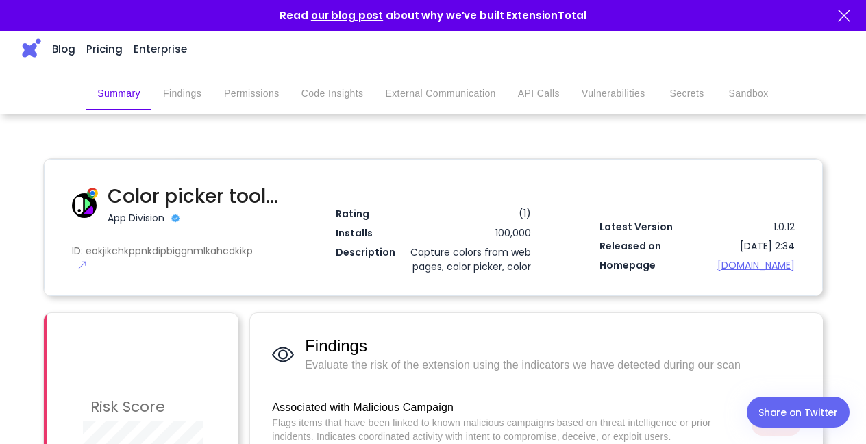
click at [845, 9] on img at bounding box center [843, 16] width 16 height 16
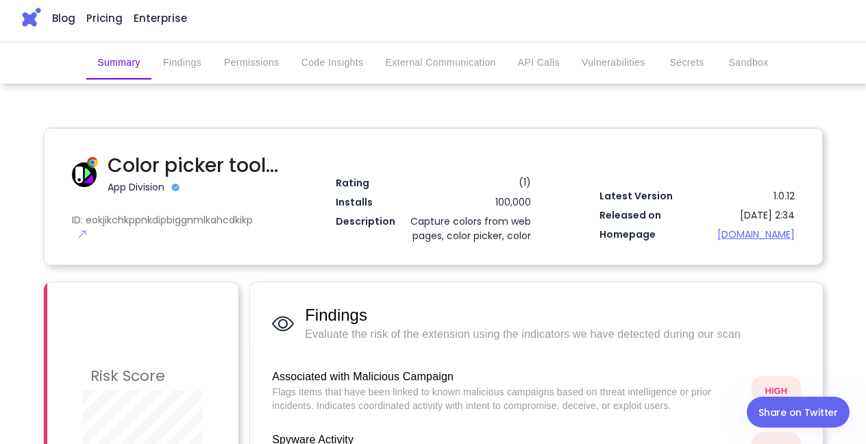
click at [555, 62] on button "API Calls" at bounding box center [539, 63] width 64 height 33
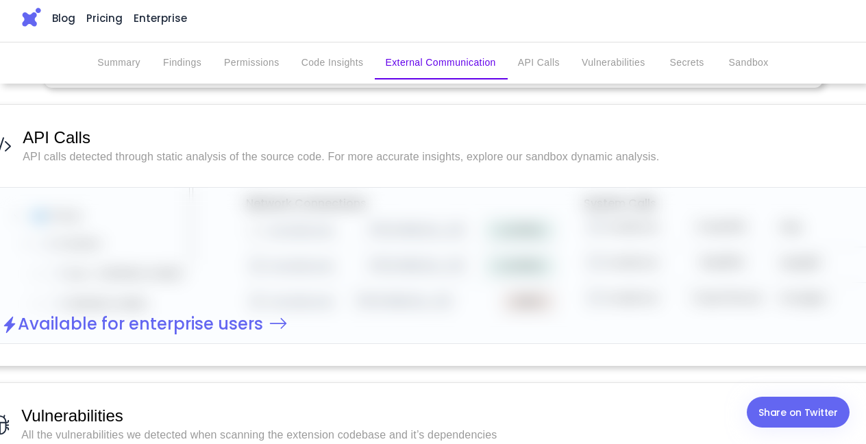
click at [603, 62] on button "Vulnerabilities" at bounding box center [613, 63] width 86 height 33
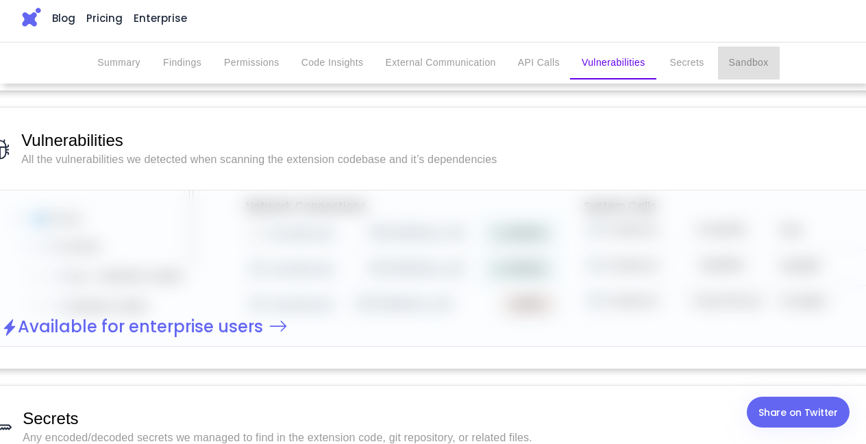
click at [740, 52] on button "Sandbox" at bounding box center [749, 63] width 62 height 33
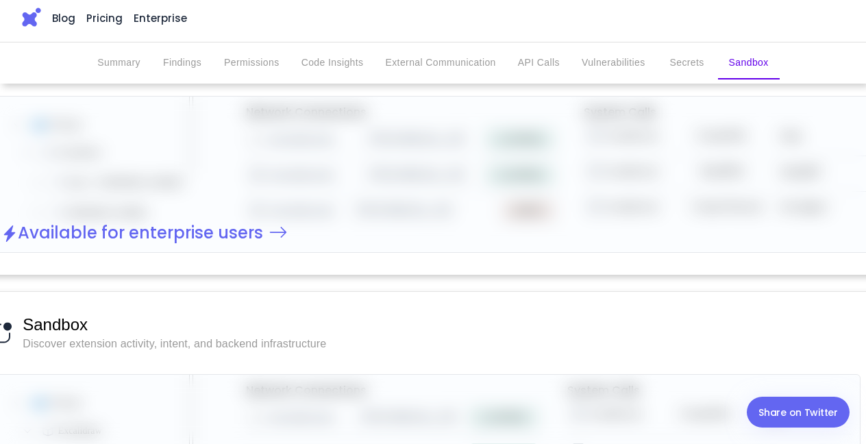
scroll to position [2734, 0]
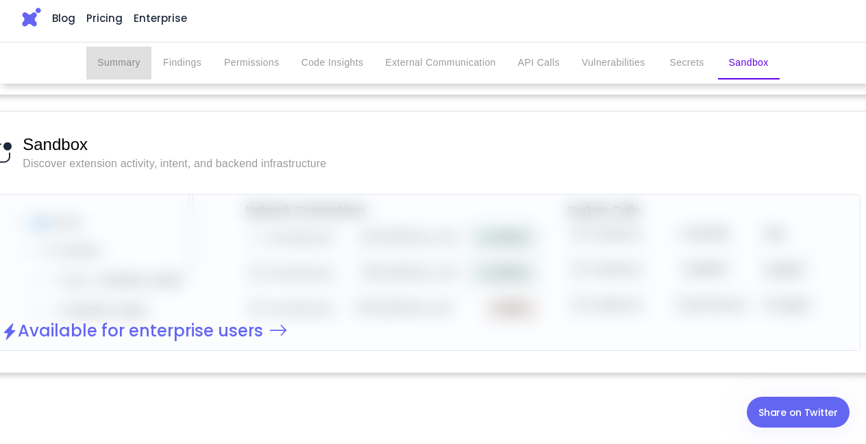
click at [122, 65] on button "Summary" at bounding box center [118, 63] width 65 height 33
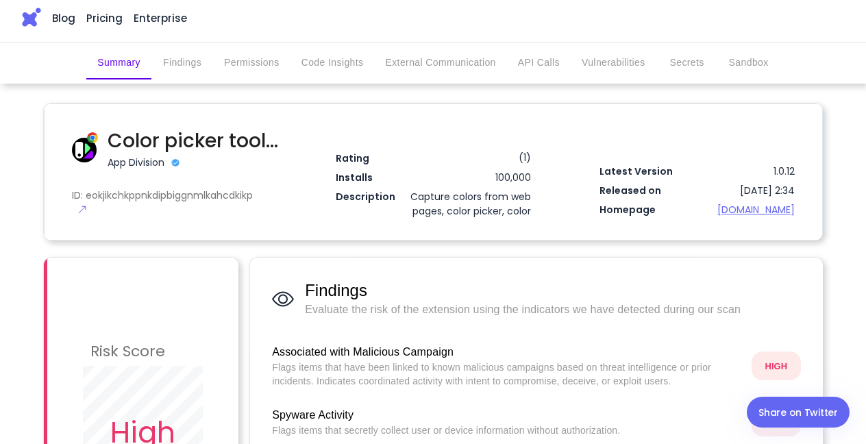
click at [197, 58] on button "Findings" at bounding box center [182, 63] width 62 height 33
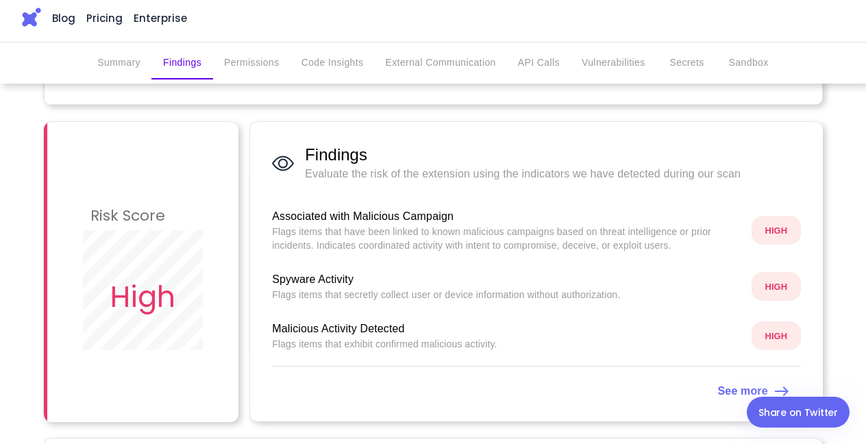
scroll to position [178, 0]
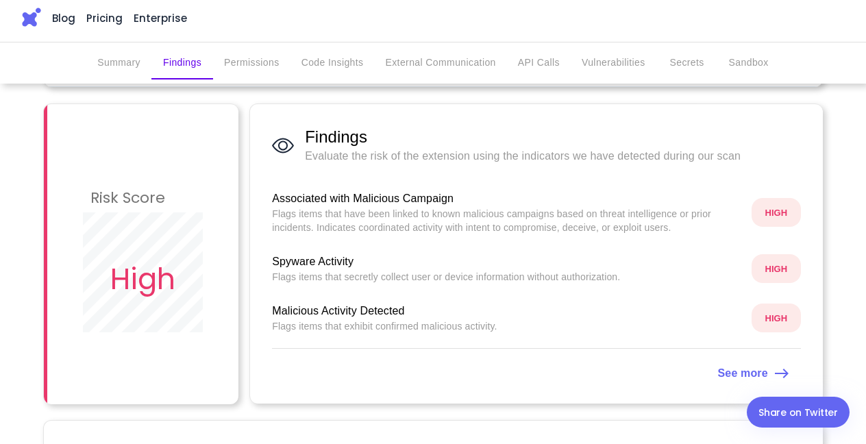
click at [764, 373] on strong "See more" at bounding box center [743, 373] width 50 height 12
click at [316, 316] on span "Malicious Activity Detected" at bounding box center [506, 311] width 468 height 16
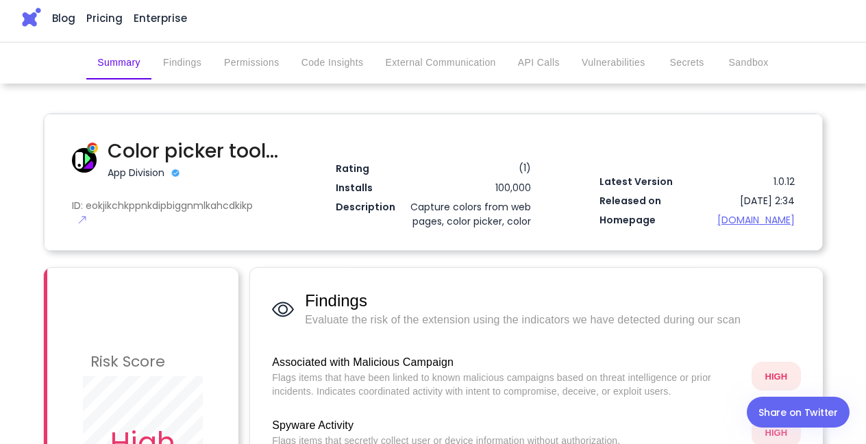
scroll to position [0, 0]
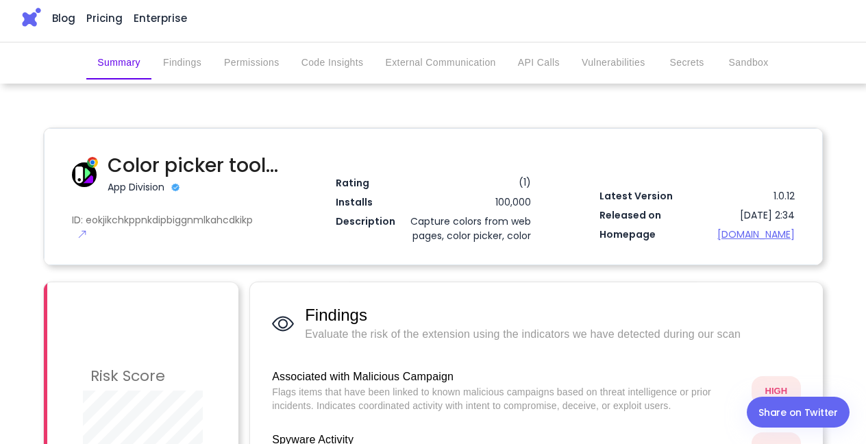
click at [79, 234] on img at bounding box center [82, 234] width 10 height 10
click at [60, 18] on h3 "Blog" at bounding box center [63, 18] width 23 height 257
